Goal: Transaction & Acquisition: Purchase product/service

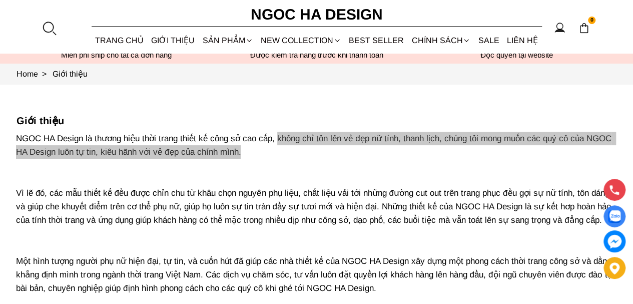
scroll to position [20, 0]
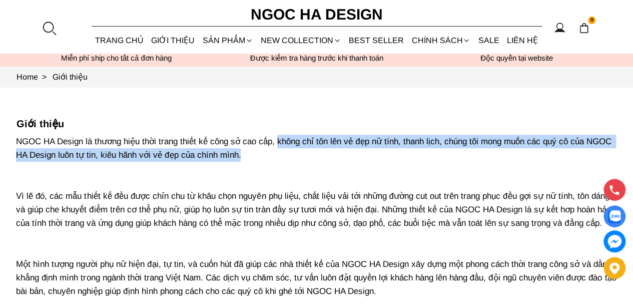
click at [372, 39] on link "BEST SELLER" at bounding box center [376, 40] width 63 height 27
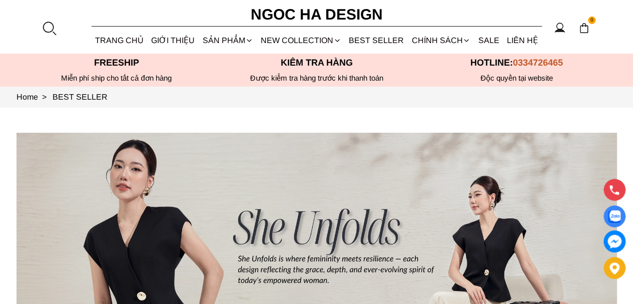
click at [160, 42] on link "GIỚI THIỆU" at bounding box center [173, 40] width 51 height 27
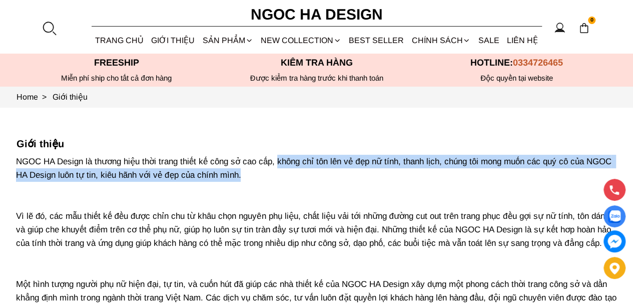
drag, startPoint x: 284, startPoint y: 159, endPoint x: 293, endPoint y: 174, distance: 17.2
click at [293, 174] on p "NGOC HA Design là thương hiệu thời trang thiết kế công sở cao cấp, không chỉ tô…" at bounding box center [316, 257] width 600 height 204
copy p "không chỉ tôn lên vẻ đẹp nữ tính, thanh lịch, chúng tôi mong muốn các quý cô củ…"
click at [377, 42] on link "BEST SELLER" at bounding box center [376, 40] width 63 height 27
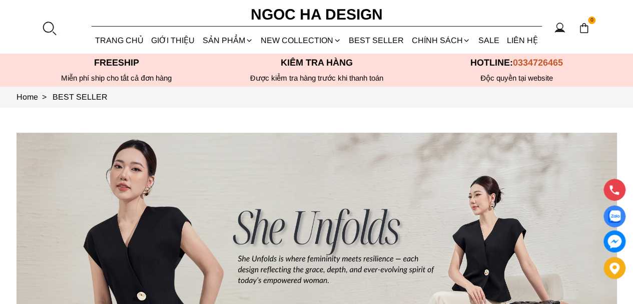
click at [50, 28] on div at bounding box center [49, 28] width 15 height 15
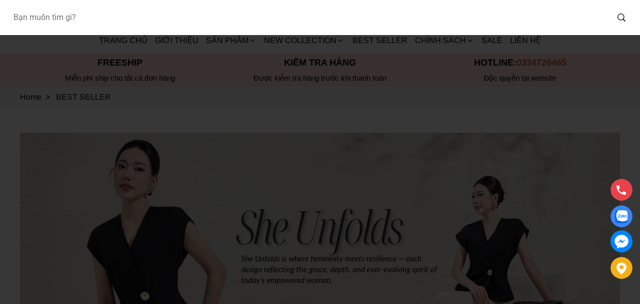
click at [59, 15] on input "Input search Bạn muốn tìm gì?" at bounding box center [306, 17] width 603 height 23
type input "bj142"
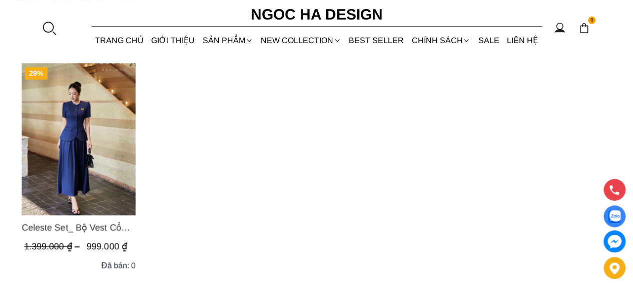
scroll to position [100, 0]
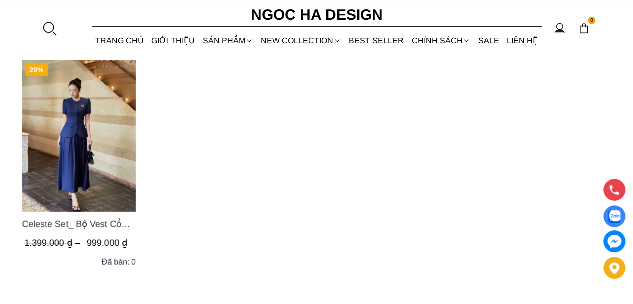
click at [102, 134] on img "Product image - Celeste Set_ Bộ Vest Cổ Tròn Chân Váy Nhún Xòe Màu Xanh Bò BJ142" at bounding box center [79, 136] width 114 height 152
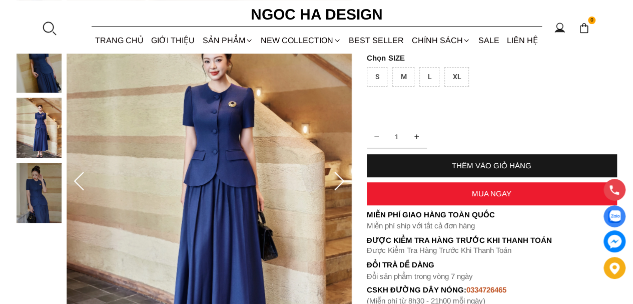
scroll to position [100, 0]
